Goal: Feedback & Contribution: Submit feedback/report problem

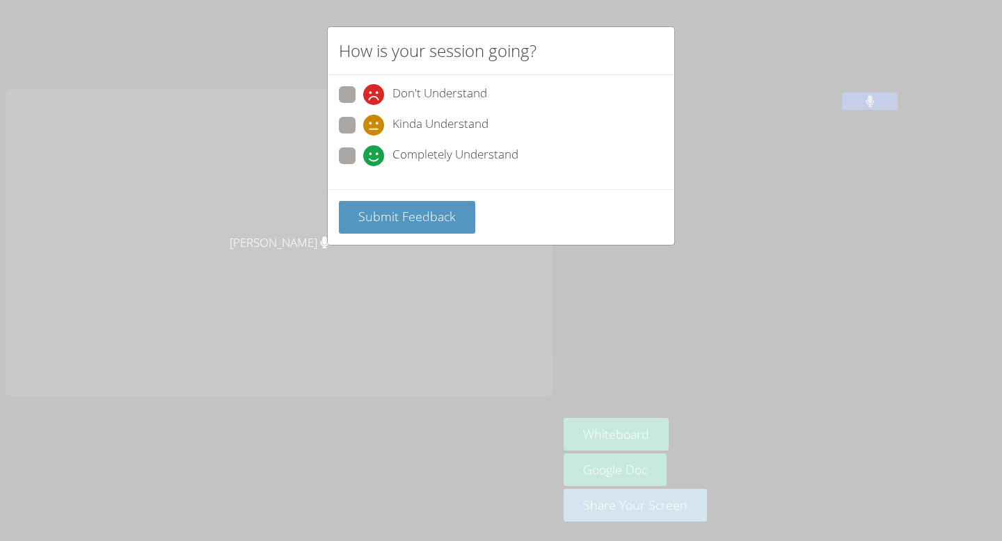
click at [363, 166] on span at bounding box center [363, 166] width 0 height 0
click at [363, 156] on input "Completely Understand" at bounding box center [369, 154] width 12 height 12
radio input "true"
click at [383, 230] on button "Submit Feedback" at bounding box center [407, 217] width 136 height 33
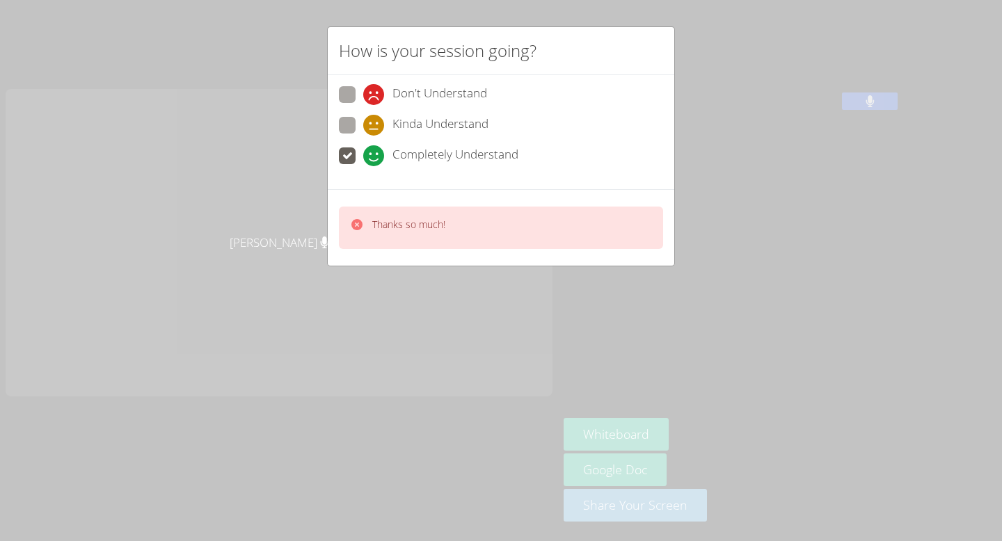
click at [385, 259] on div "Thanks so much!" at bounding box center [501, 227] width 346 height 77
click at [383, 298] on div "How is your session going? Don't Understand Kinda Understand Completely Underst…" at bounding box center [501, 270] width 1002 height 541
